Goal: Task Accomplishment & Management: Manage account settings

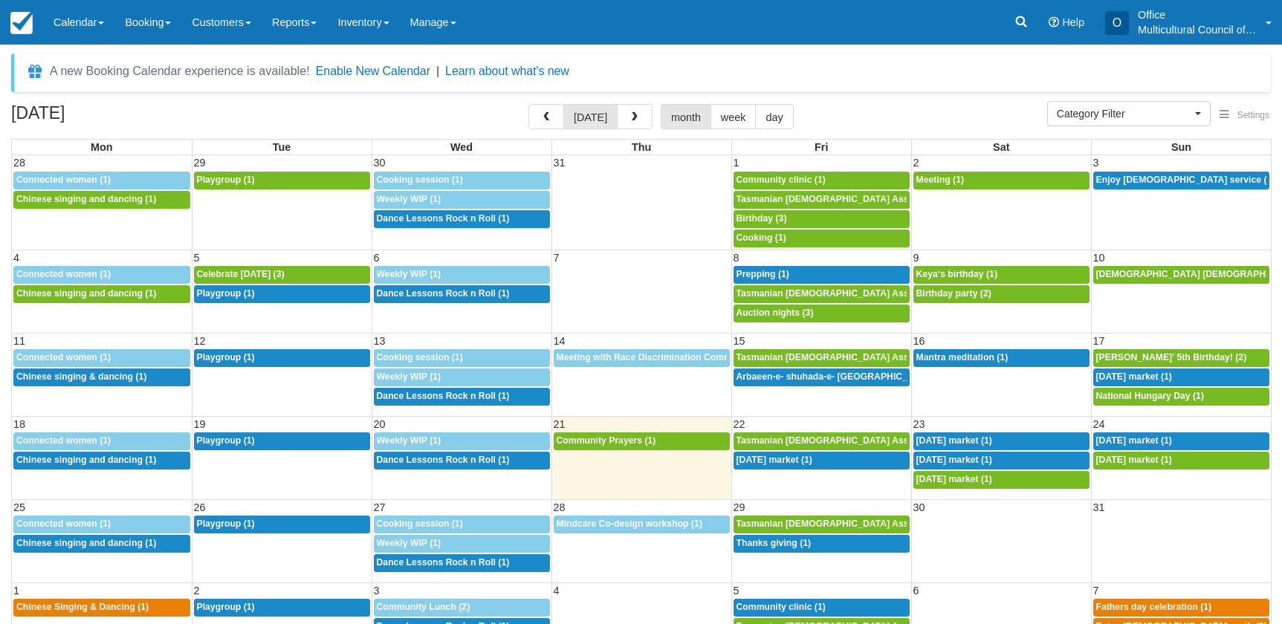
select select
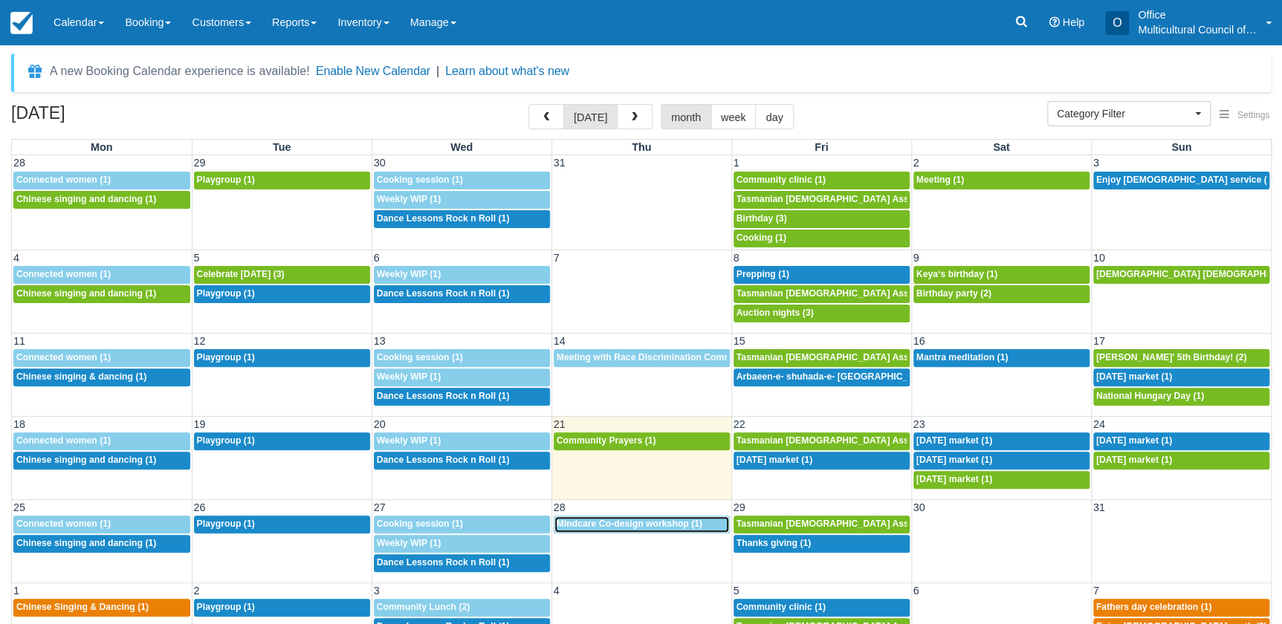
click at [631, 528] on div "8a Mindcare Co-design workshop (1)" at bounding box center [642, 525] width 170 height 12
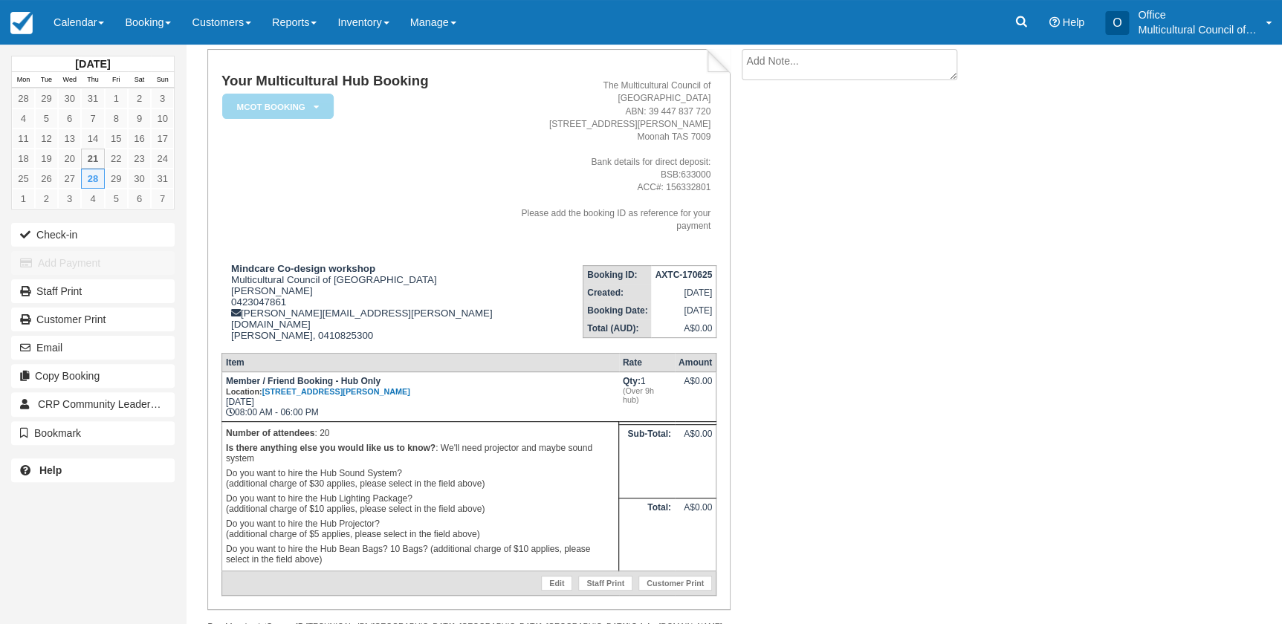
scroll to position [93, 0]
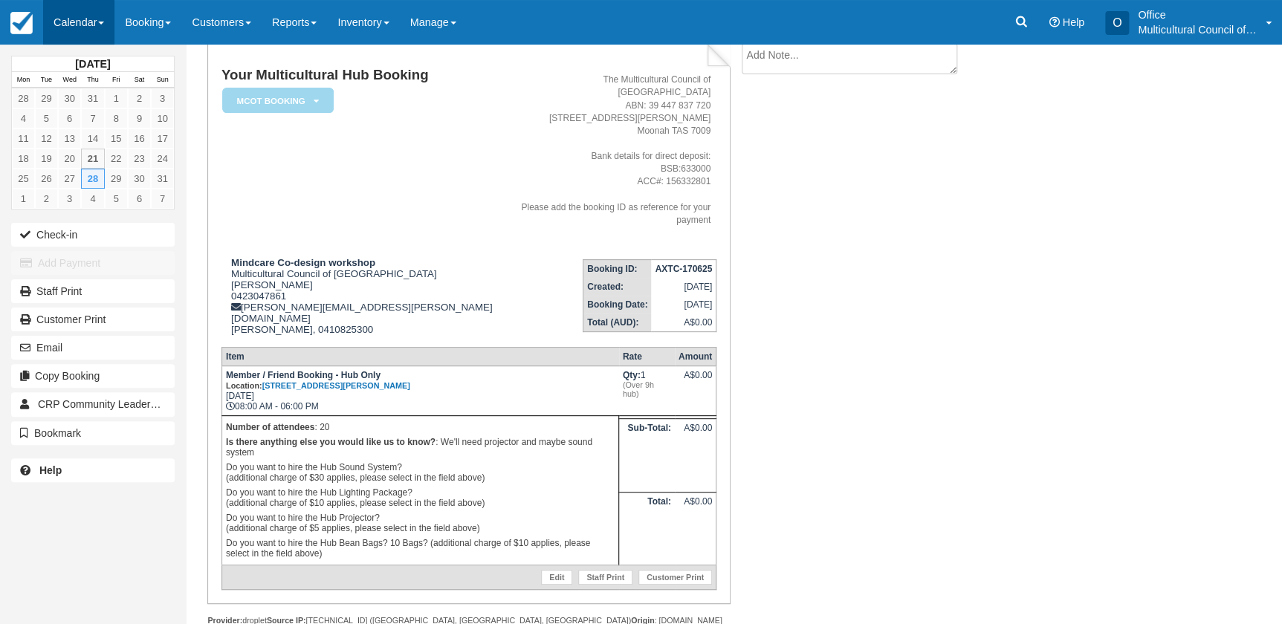
click at [84, 29] on link "Calendar" at bounding box center [78, 22] width 71 height 45
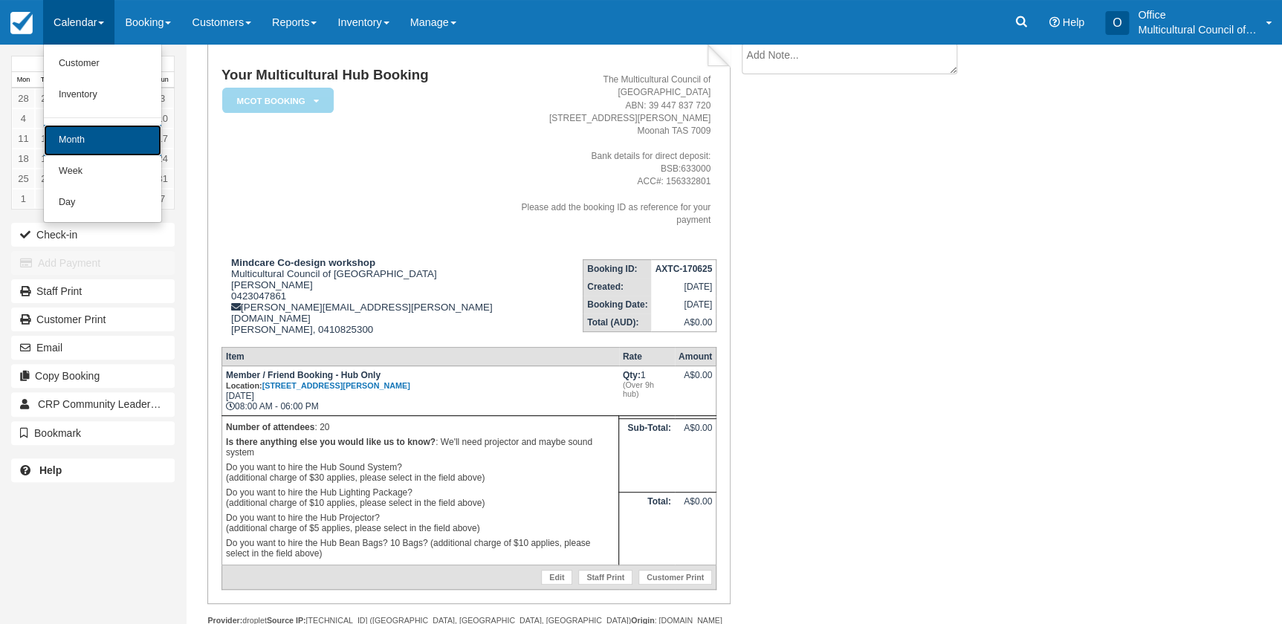
click at [116, 146] on link "Month" at bounding box center [102, 140] width 117 height 31
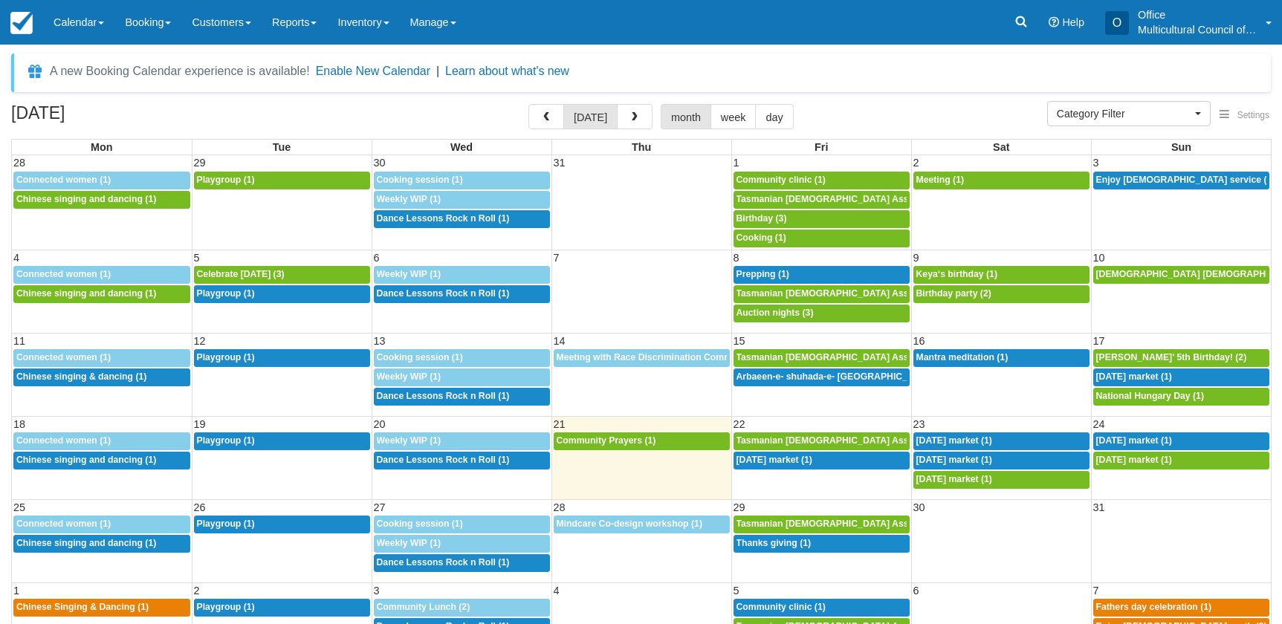
select select
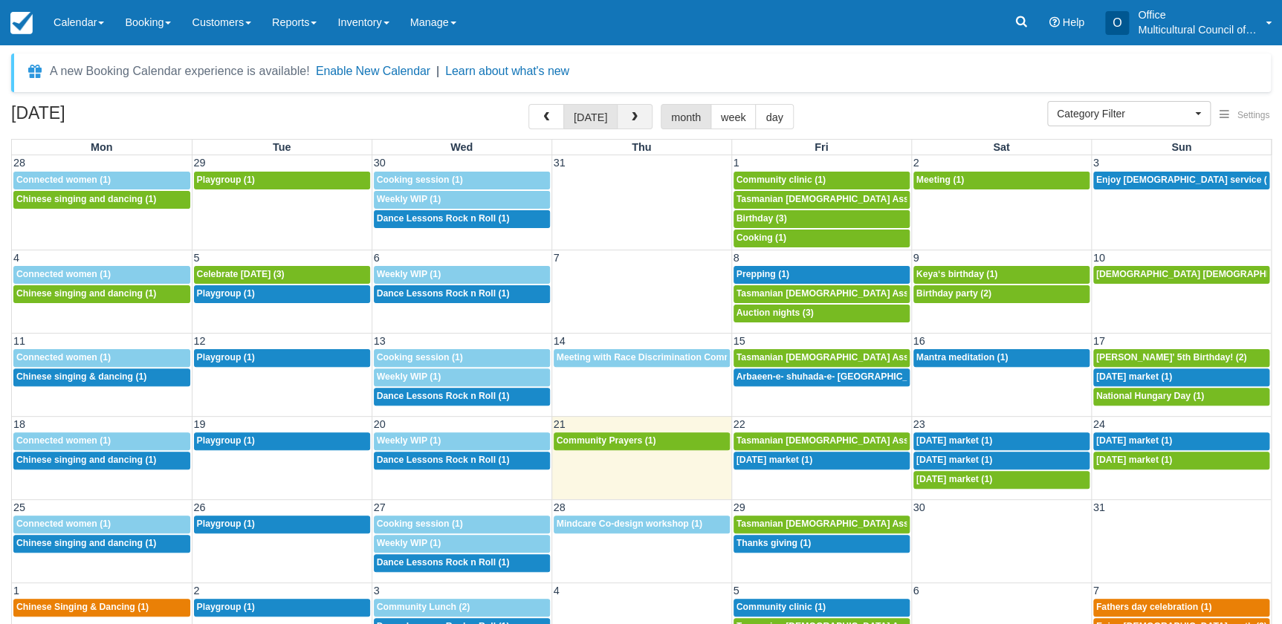
click at [636, 122] on button "button" at bounding box center [635, 116] width 36 height 25
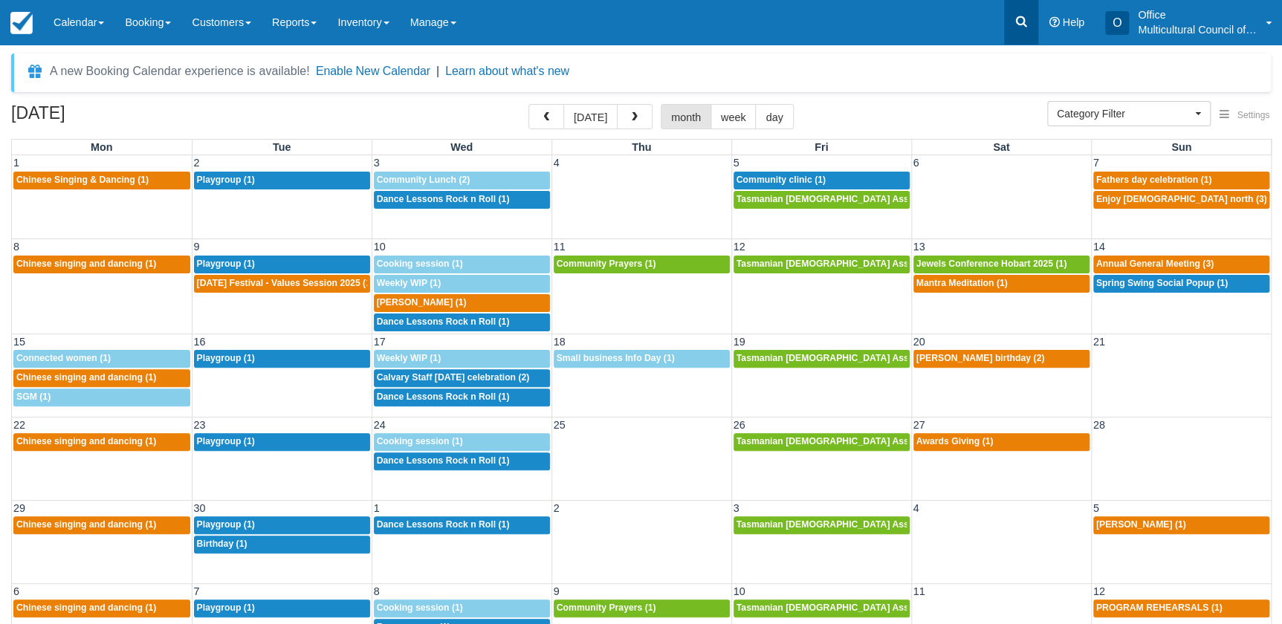
click at [1020, 22] on icon at bounding box center [1021, 21] width 15 height 15
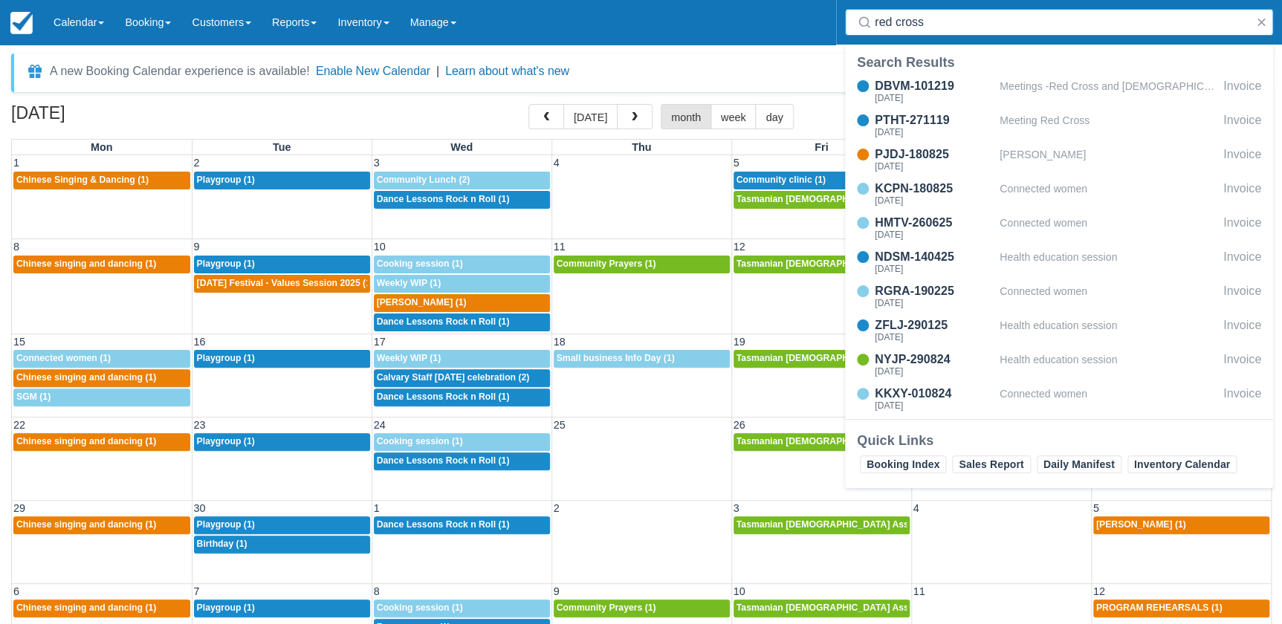
type input "red cross"
click at [688, 67] on div "A new Booking Calendar experience is available! Enable New Calendar | Learn abo…" at bounding box center [641, 73] width 1260 height 39
click at [389, 94] on div "A new Booking Calendar experience is available! Enable New Calendar | Learn abo…" at bounding box center [641, 362] width 1260 height 617
click at [1260, 22] on button "button" at bounding box center [1261, 22] width 18 height 18
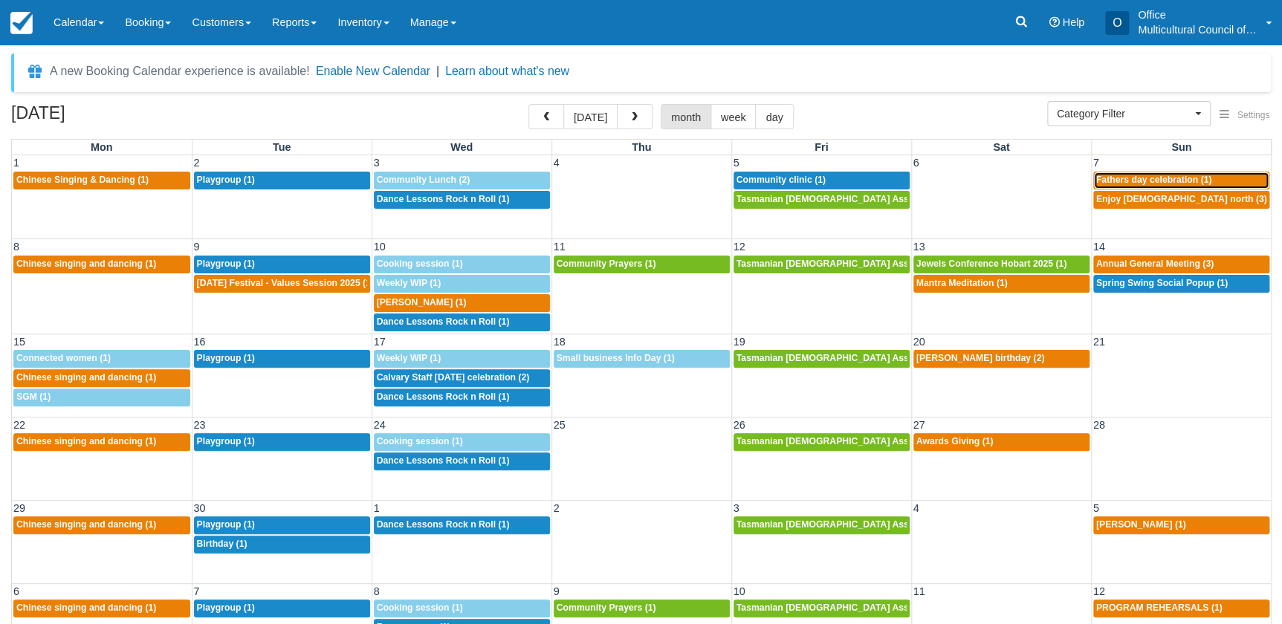
click at [1108, 181] on span "Fathers day celebration (1)" at bounding box center [1154, 180] width 116 height 10
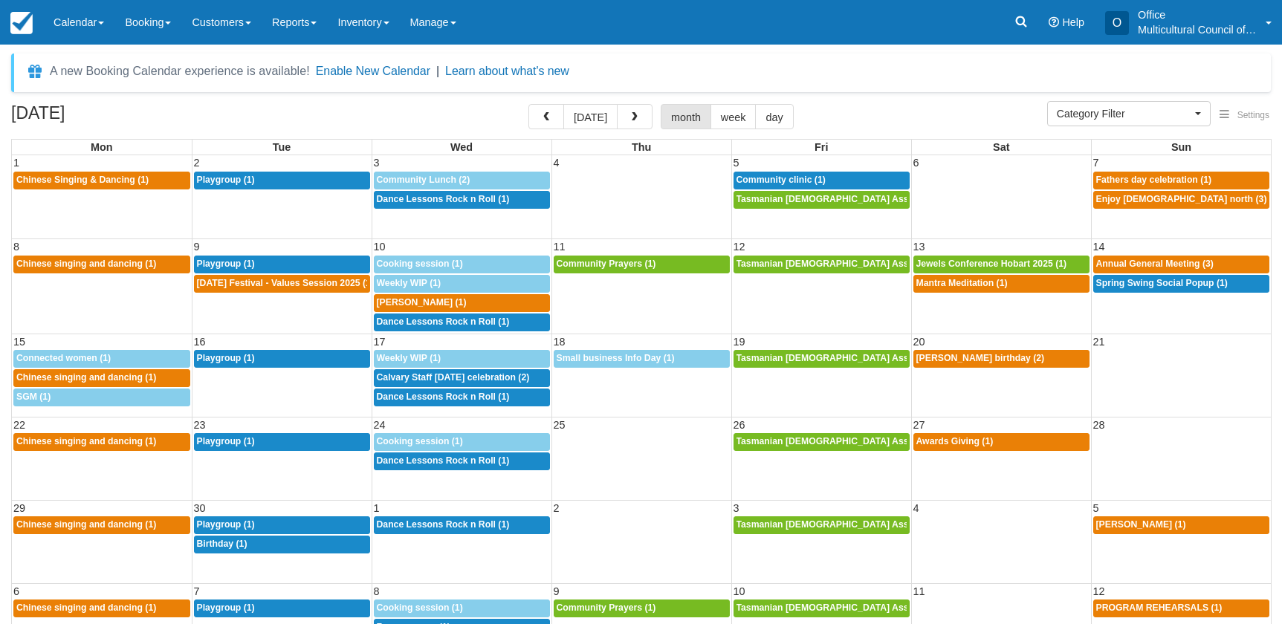
select select
click at [427, 303] on span "Audrey Bui (1)" at bounding box center [422, 302] width 90 height 10
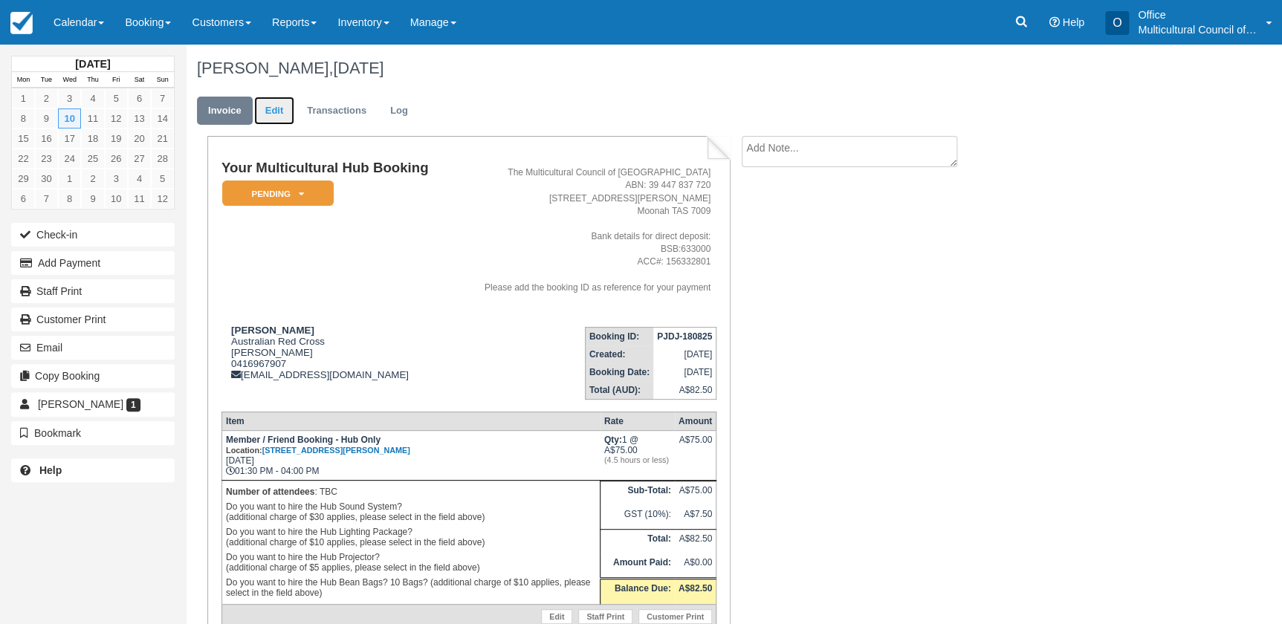
click at [268, 120] on link "Edit" at bounding box center [274, 111] width 40 height 29
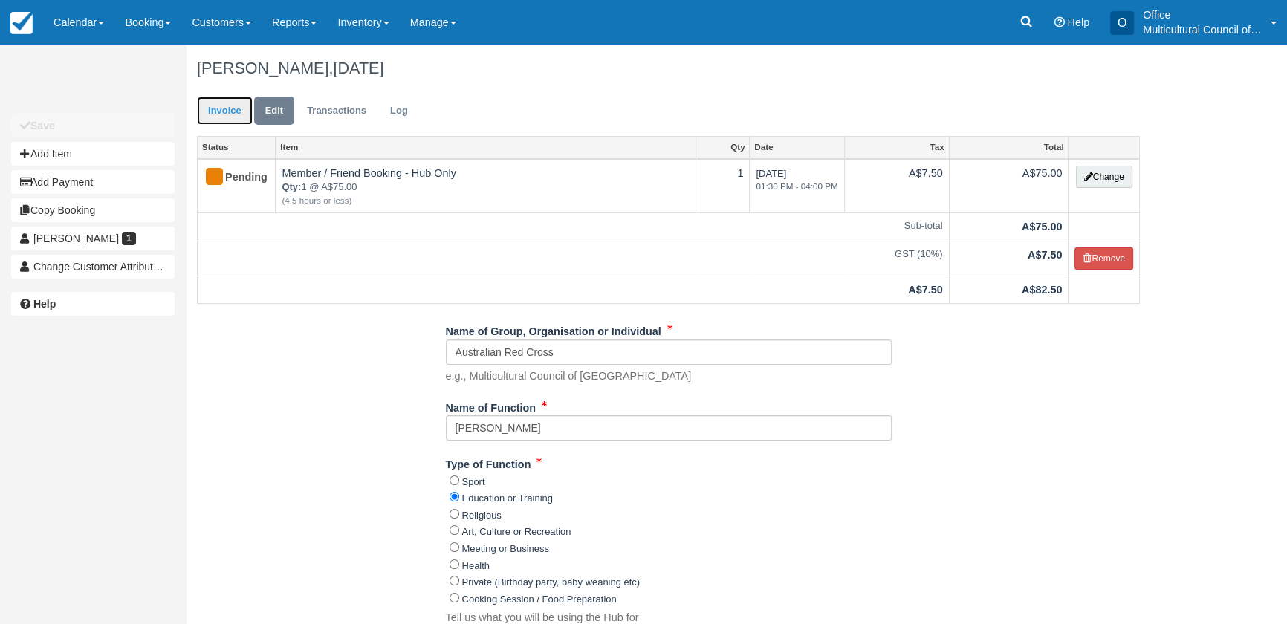
click at [227, 114] on link "Invoice" at bounding box center [225, 111] width 56 height 29
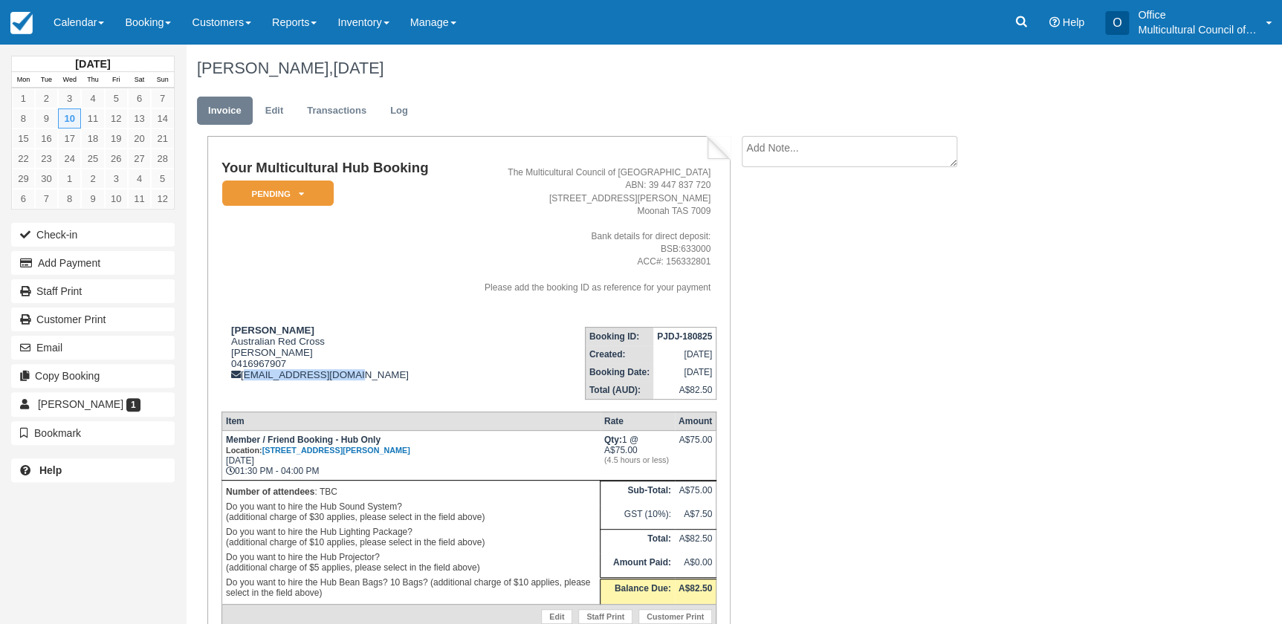
drag, startPoint x: 341, startPoint y: 372, endPoint x: 243, endPoint y: 384, distance: 98.9
click at [243, 384] on td "[PERSON_NAME] Australian Red Cross [PERSON_NAME] 0416967907 [EMAIL_ADDRESS][DOM…" at bounding box center [336, 357] width 230 height 85
drag, startPoint x: 243, startPoint y: 384, endPoint x: 327, endPoint y: 262, distance: 148.0
click at [327, 262] on td "Your Multicultural Hub Booking Pending   Reserved Bond and deposit Paid Cancell…" at bounding box center [336, 238] width 230 height 154
